Goal: Use online tool/utility

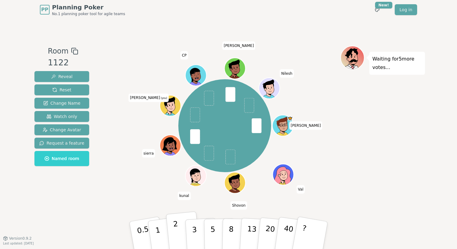
click at [183, 233] on button "2" at bounding box center [183, 235] width 34 height 48
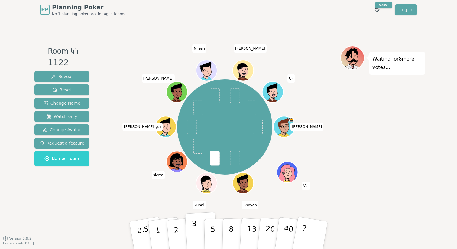
click at [194, 229] on p "3" at bounding box center [195, 235] width 7 height 33
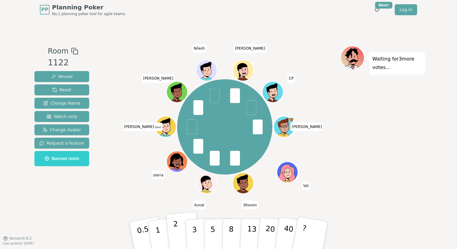
click at [180, 233] on button "2" at bounding box center [183, 235] width 34 height 48
click at [194, 234] on p "3" at bounding box center [195, 235] width 7 height 33
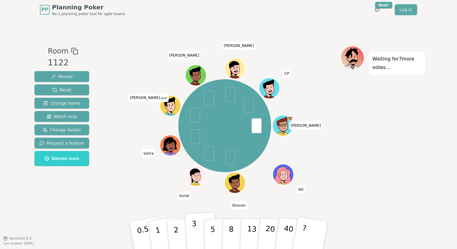
click at [196, 229] on p "3" at bounding box center [195, 235] width 7 height 33
click at [197, 231] on button "3" at bounding box center [201, 235] width 33 height 47
click at [177, 236] on p "2" at bounding box center [177, 235] width 8 height 33
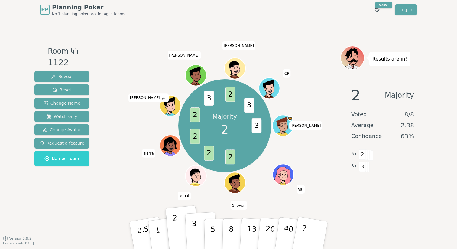
click at [197, 236] on button "3" at bounding box center [201, 235] width 33 height 47
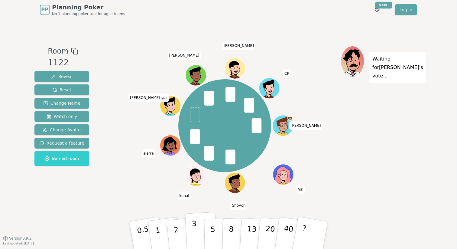
click at [194, 229] on p "3" at bounding box center [195, 235] width 7 height 33
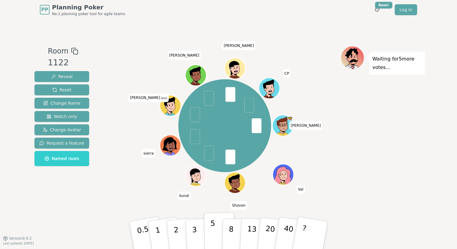
click at [212, 226] on p "5" at bounding box center [212, 235] width 5 height 33
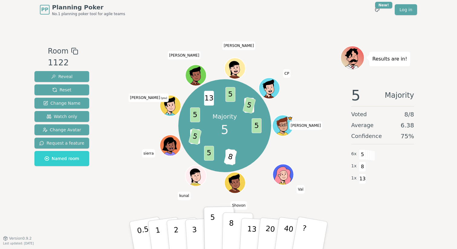
click at [235, 235] on button "8" at bounding box center [237, 235] width 31 height 46
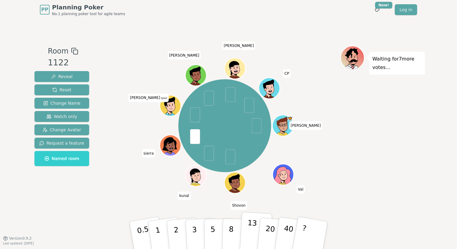
click at [253, 230] on p "13" at bounding box center [251, 234] width 11 height 33
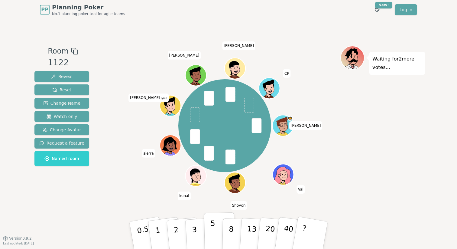
click at [213, 233] on p "5" at bounding box center [212, 235] width 5 height 33
click at [235, 234] on button "8" at bounding box center [237, 235] width 31 height 46
